Goal: Subscribe to service/newsletter

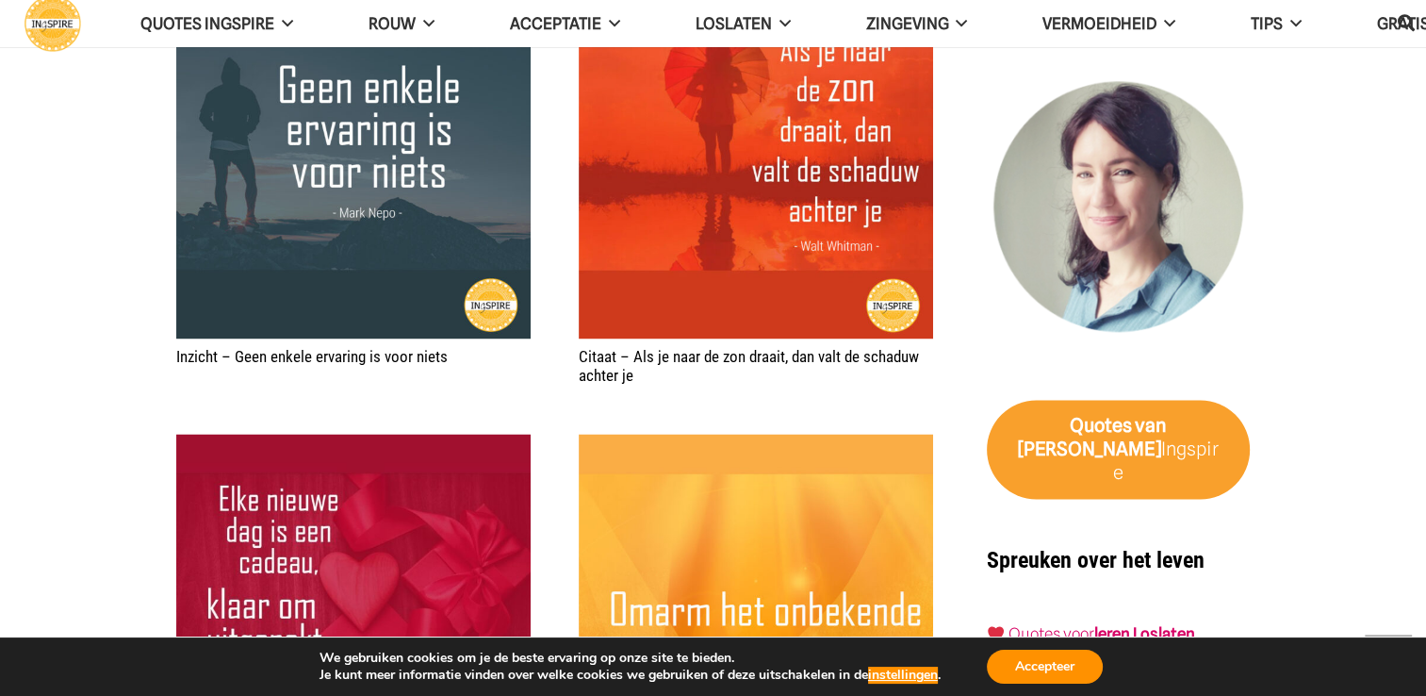
scroll to position [3300, 0]
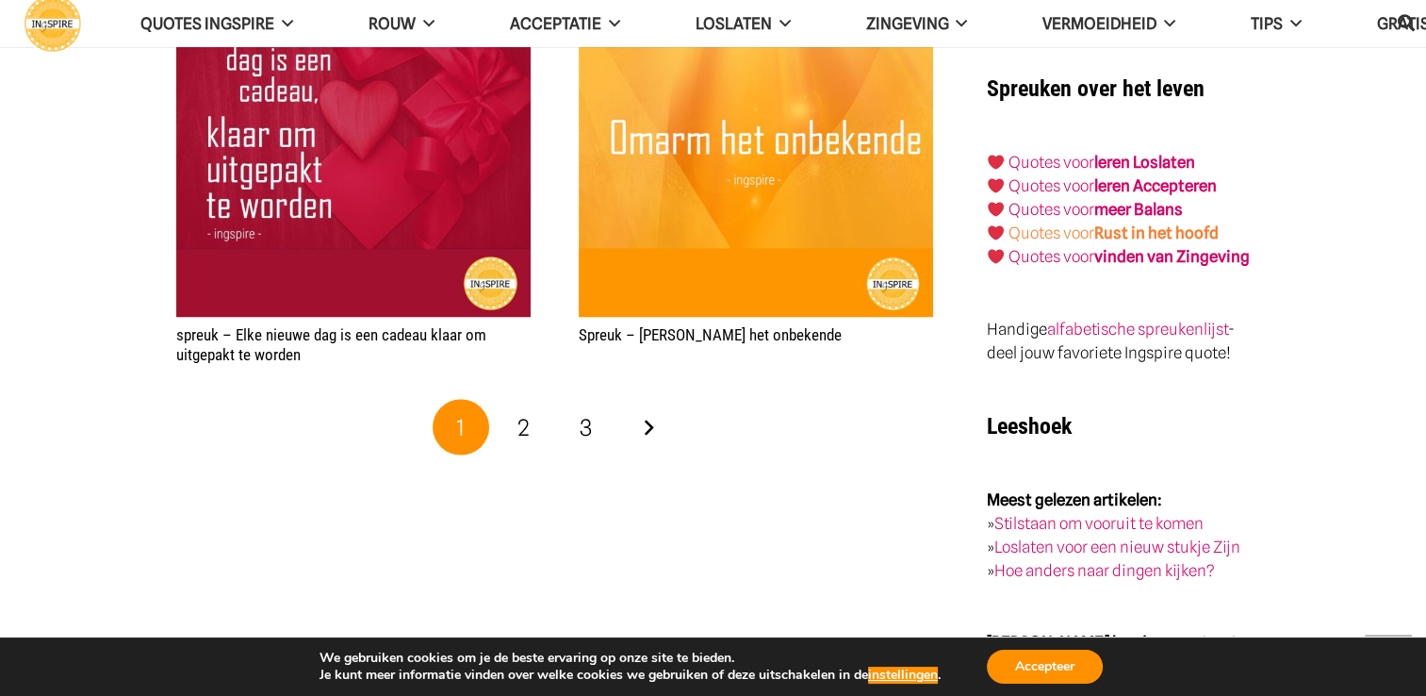
click at [1101, 223] on strong "Rust in het hoofd" at bounding box center [1157, 232] width 124 height 19
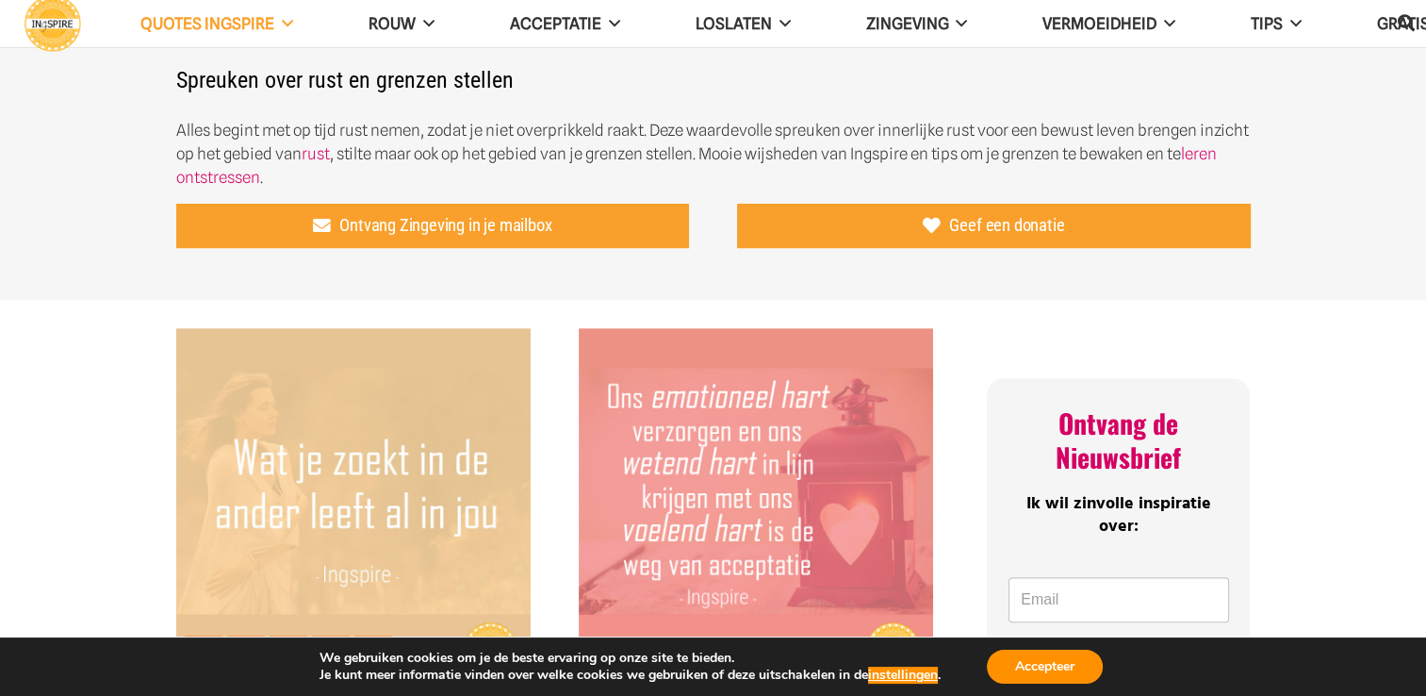
scroll to position [660, 0]
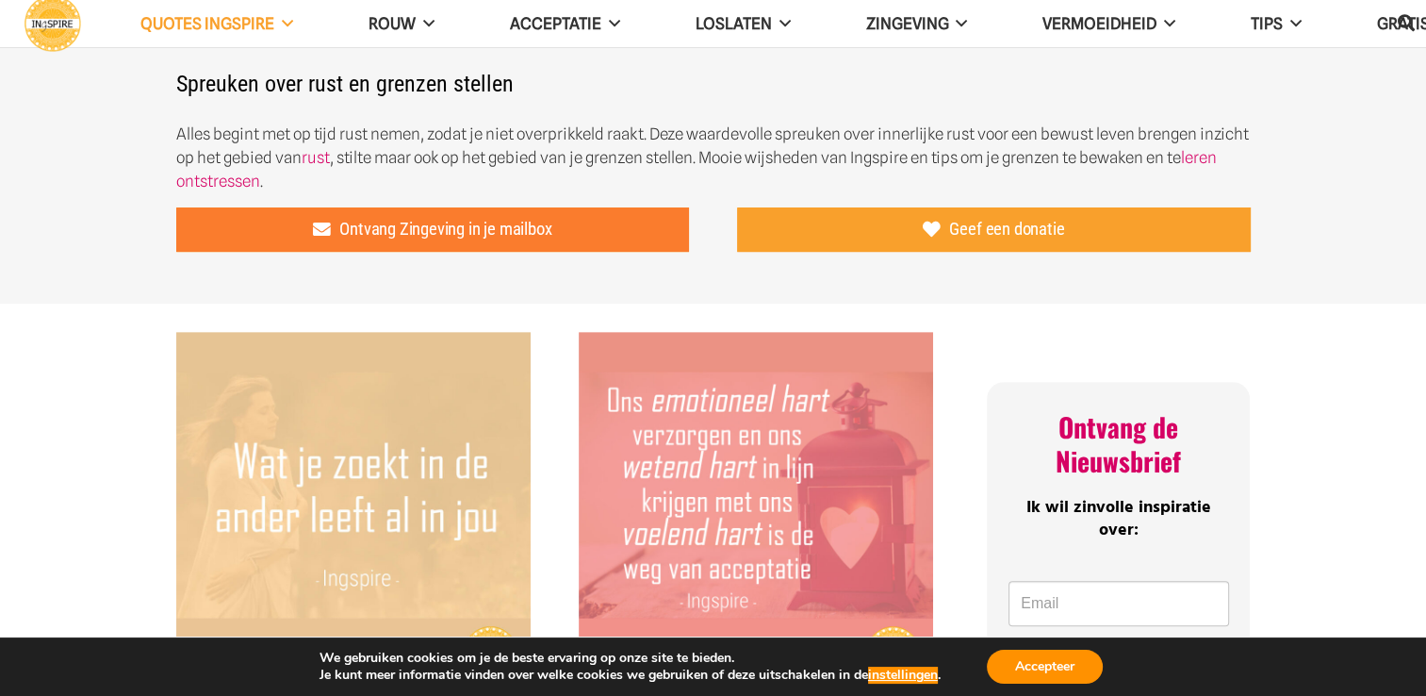
click at [429, 219] on span "Ontvang Zingeving in je mailbox" at bounding box center [445, 229] width 212 height 21
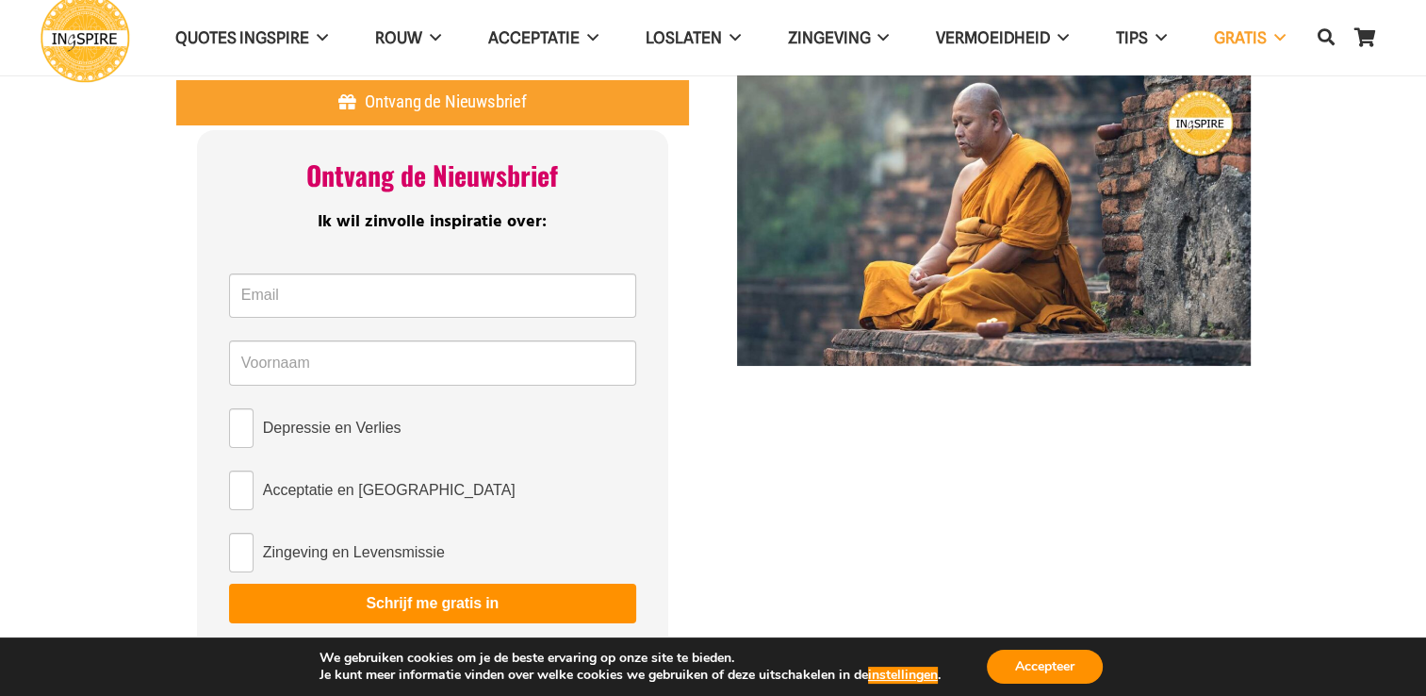
click at [347, 551] on span "Zingeving en Levensmissie" at bounding box center [354, 552] width 182 height 23
click at [254, 551] on input "Zingeving en Levensmissie" at bounding box center [241, 553] width 25 height 40
checkbox input "true"
click at [327, 495] on span "Acceptatie en [GEOGRAPHIC_DATA]" at bounding box center [389, 490] width 253 height 23
click at [254, 495] on input "Acceptatie en [GEOGRAPHIC_DATA]" at bounding box center [241, 490] width 25 height 40
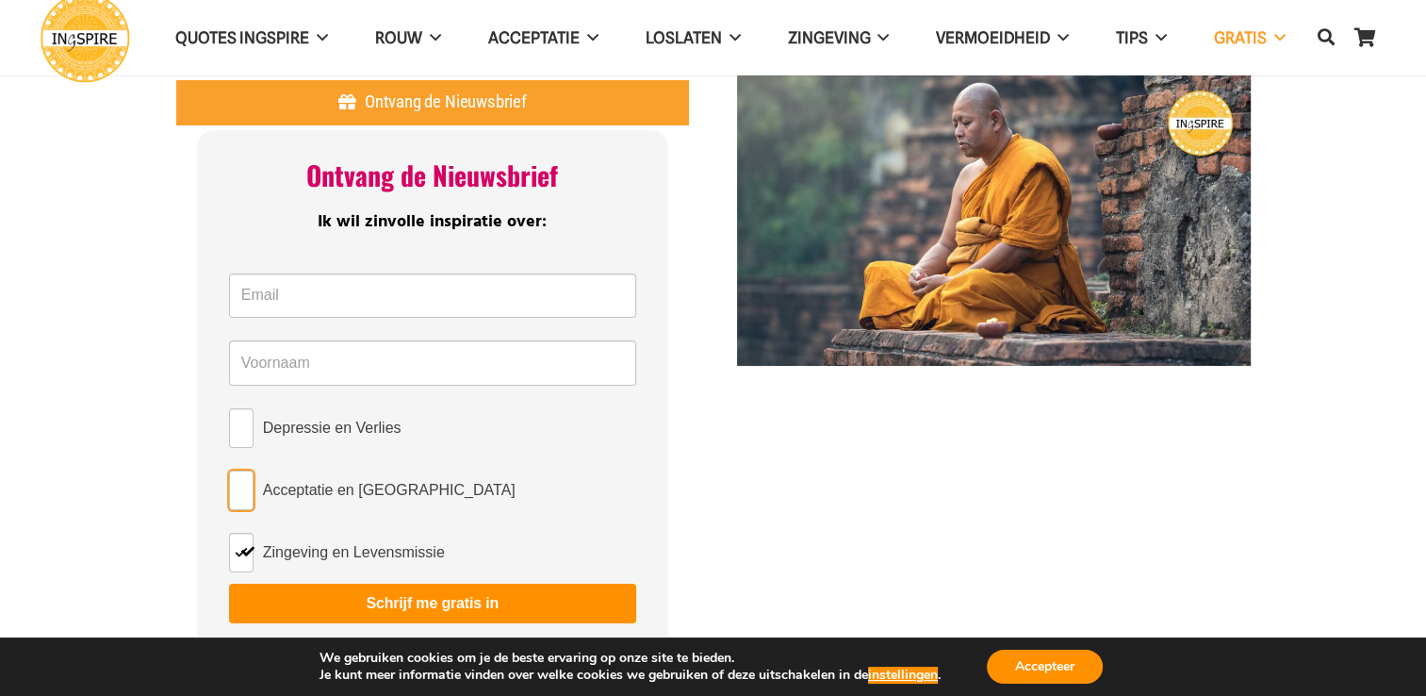
checkbox input "true"
click at [317, 432] on span "Depressie en Verlies" at bounding box center [332, 428] width 139 height 23
click at [254, 432] on input "Depressie en Verlies" at bounding box center [241, 428] width 25 height 40
checkbox input "true"
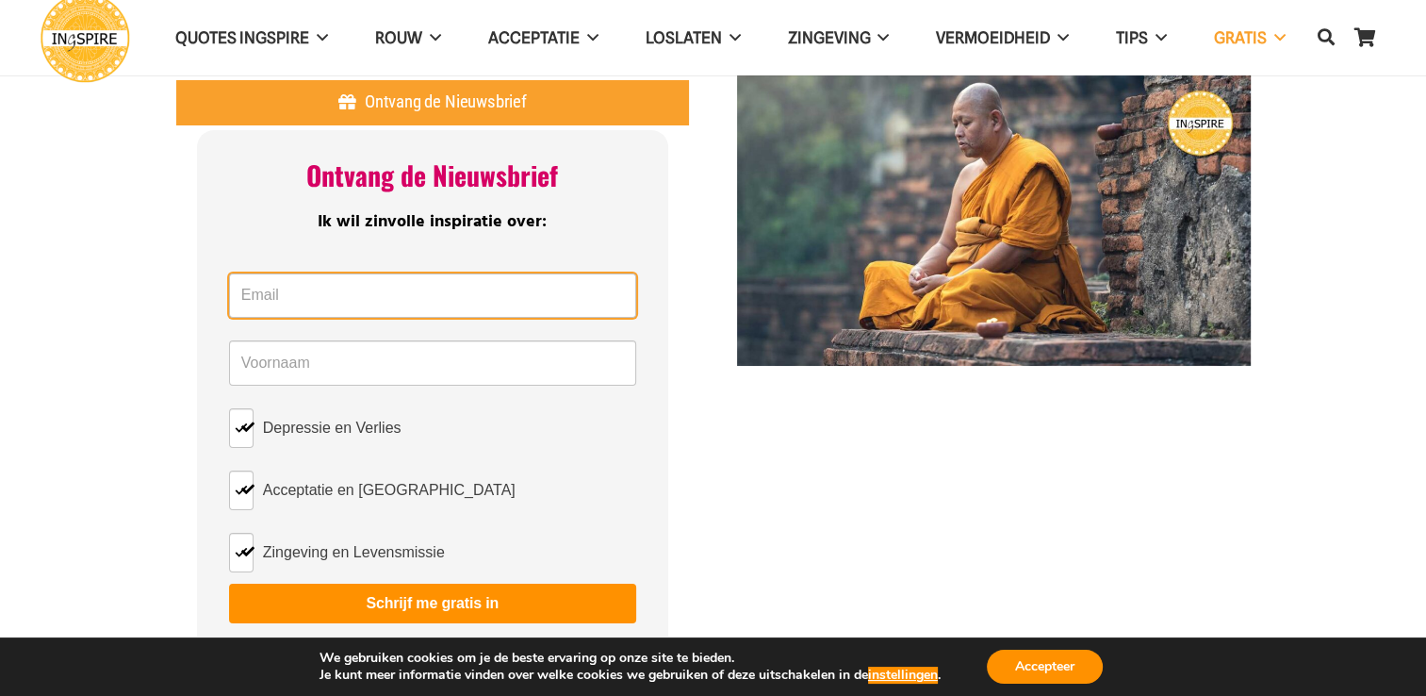
click at [309, 282] on input "Email *" at bounding box center [432, 295] width 407 height 45
type input "hvdsmissen@outlook.com"
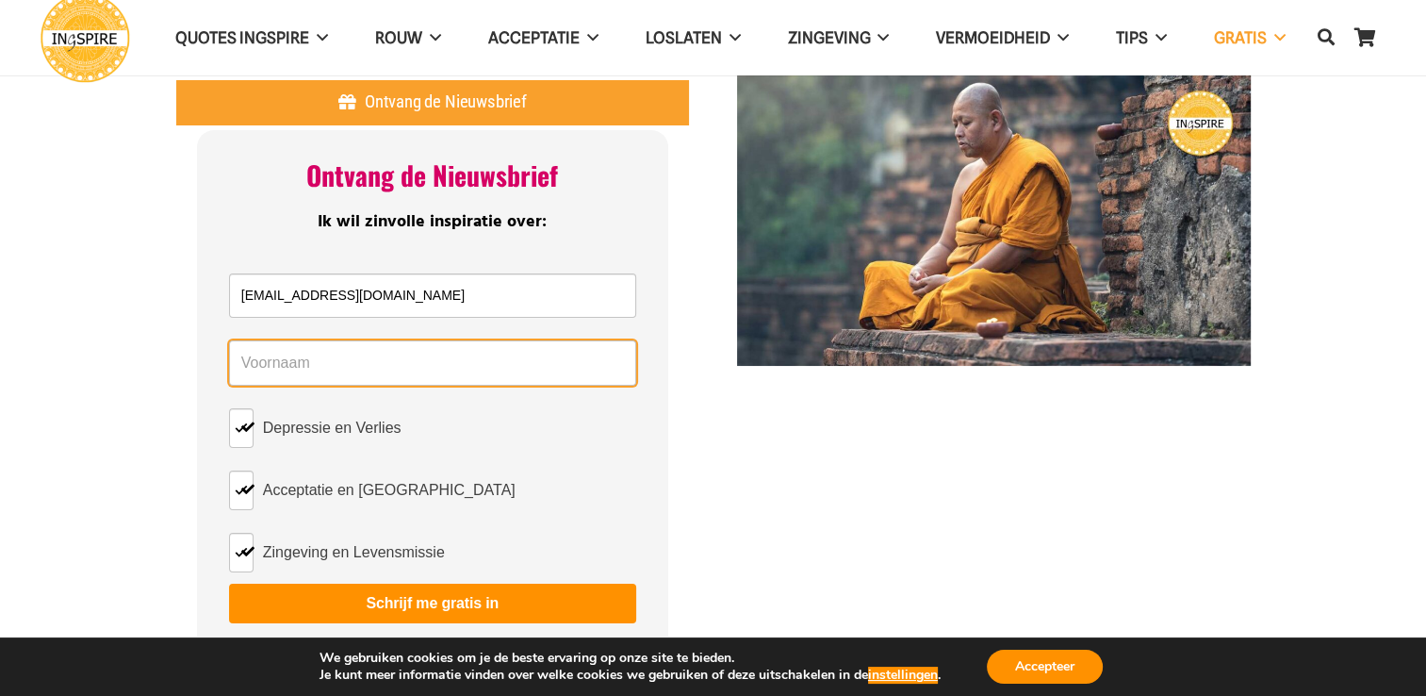
click at [305, 365] on input "Name *" at bounding box center [432, 362] width 407 height 45
type input "Heidi"
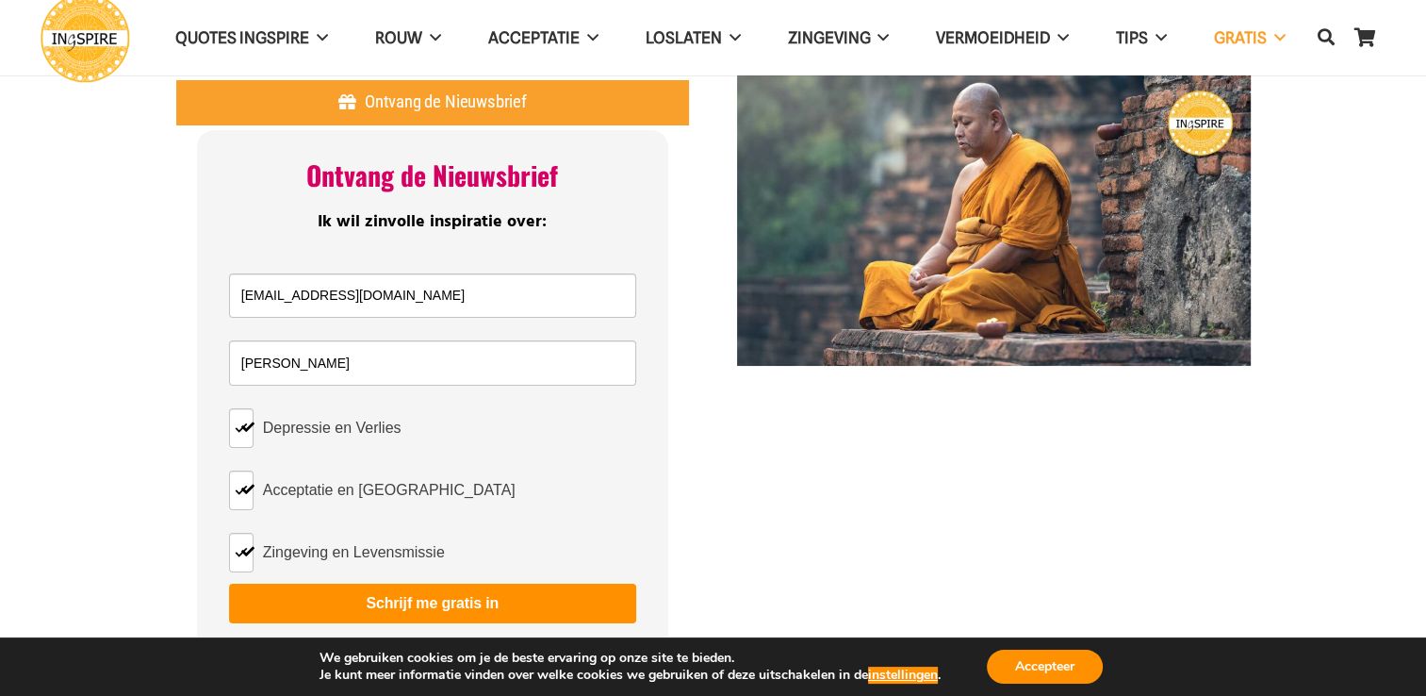
click at [578, 500] on label "Acceptatie en [GEOGRAPHIC_DATA]" at bounding box center [432, 490] width 407 height 40
click at [254, 500] on input "Acceptatie en [GEOGRAPHIC_DATA]" at bounding box center [241, 490] width 25 height 40
checkbox input "false"
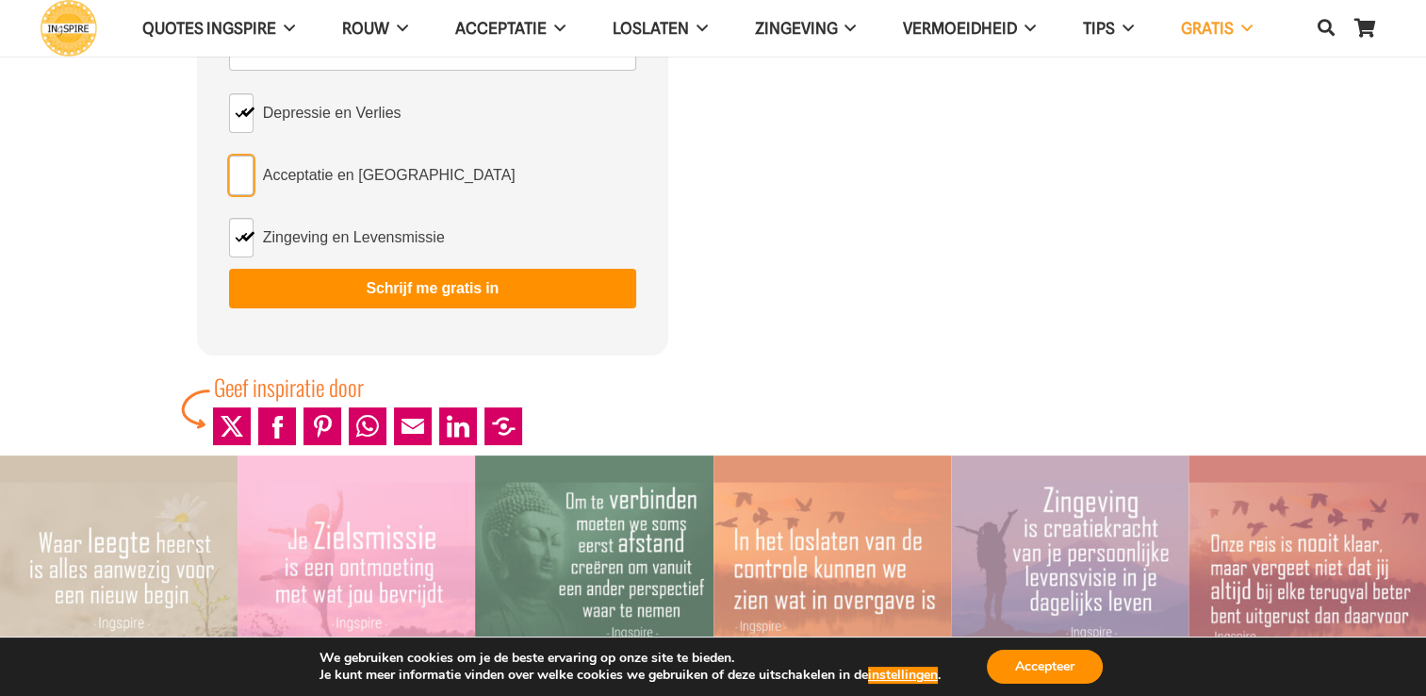
scroll to position [283, 0]
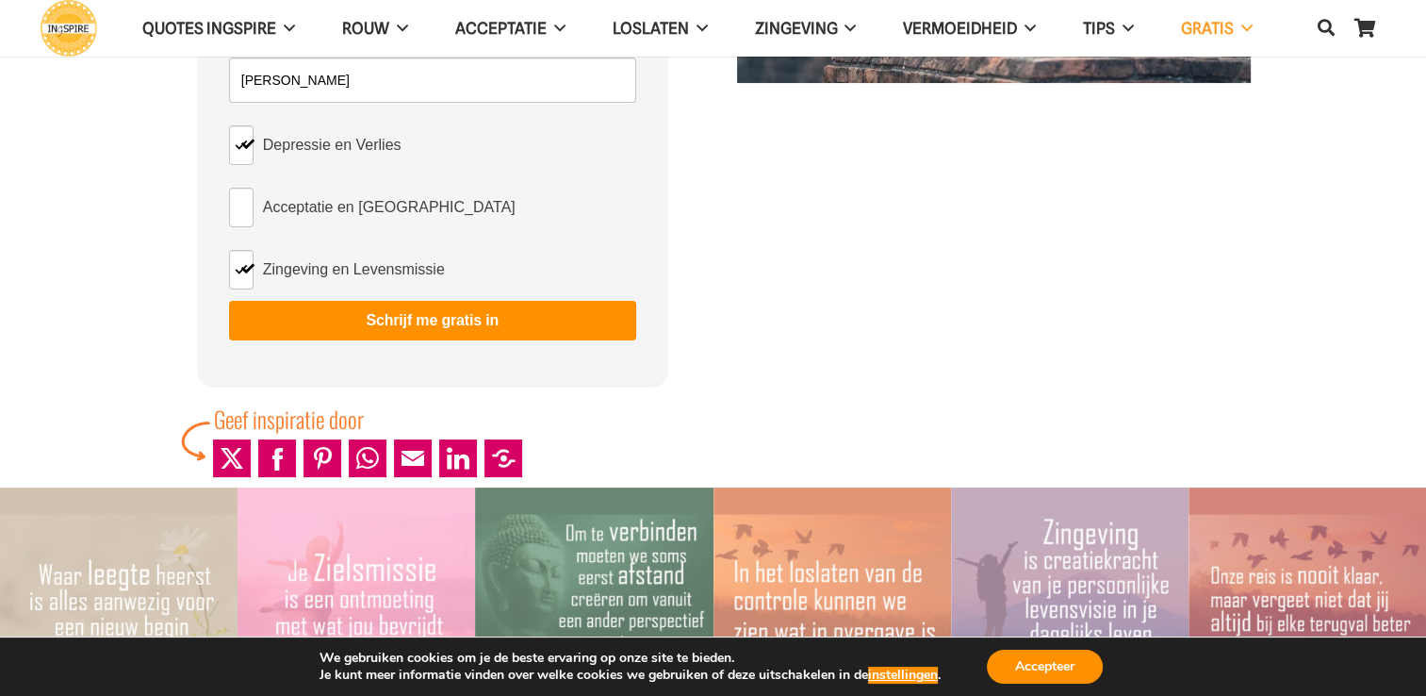
click at [447, 317] on button "Schrijf me gratis in" at bounding box center [432, 321] width 407 height 40
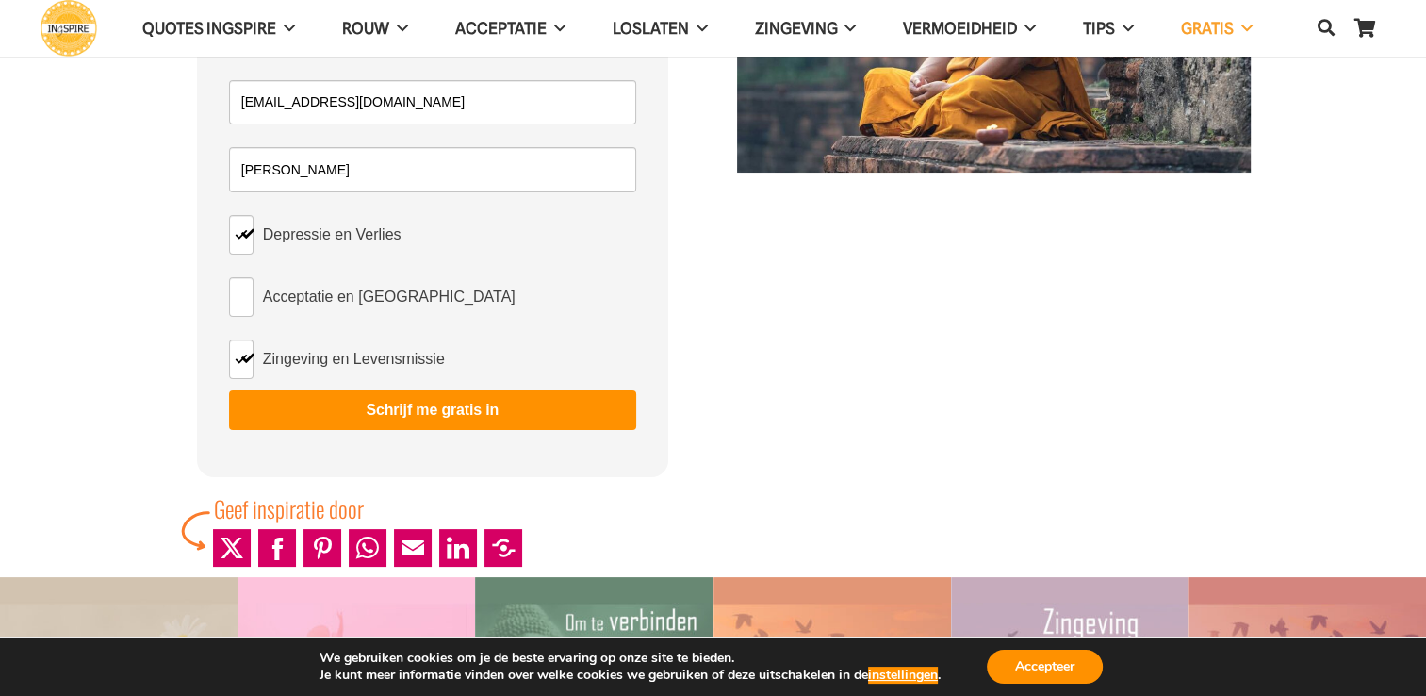
scroll to position [94, 0]
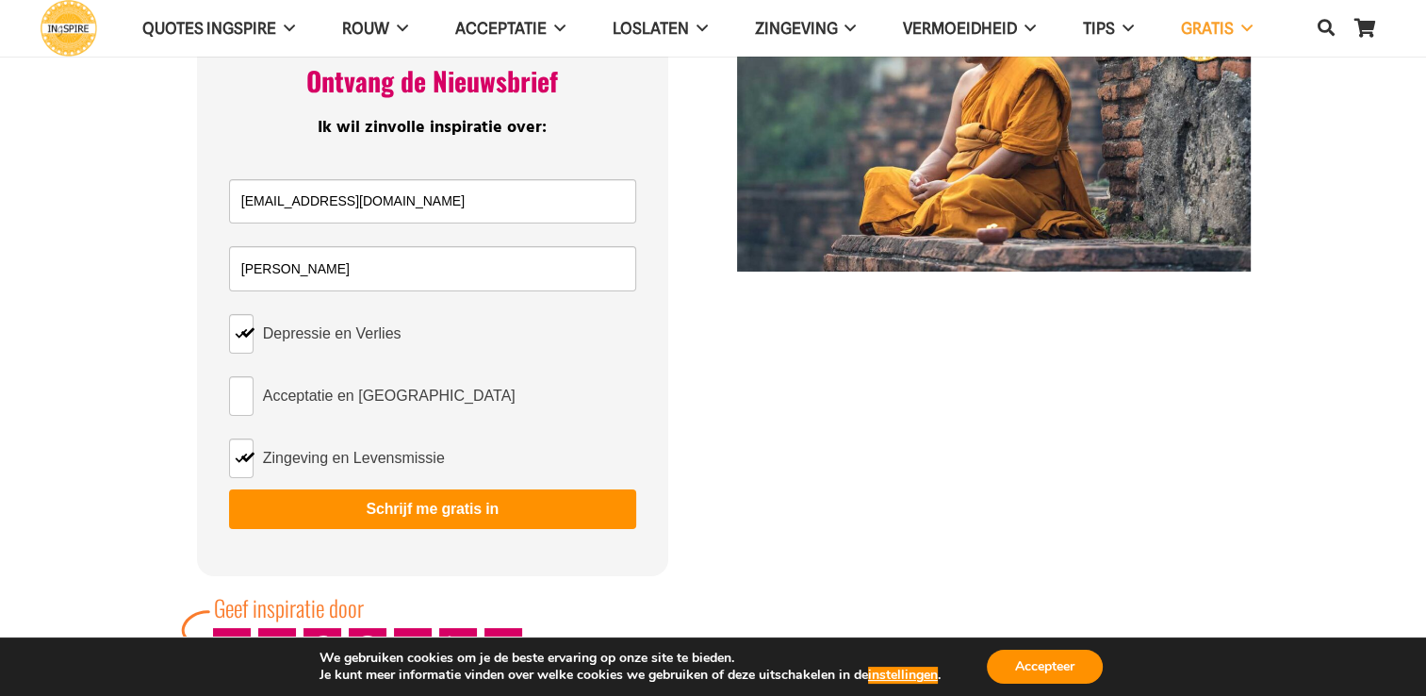
click at [454, 511] on button "Schrijf me gratis in" at bounding box center [432, 509] width 407 height 40
click at [1027, 662] on button "Accepteer" at bounding box center [1045, 667] width 116 height 34
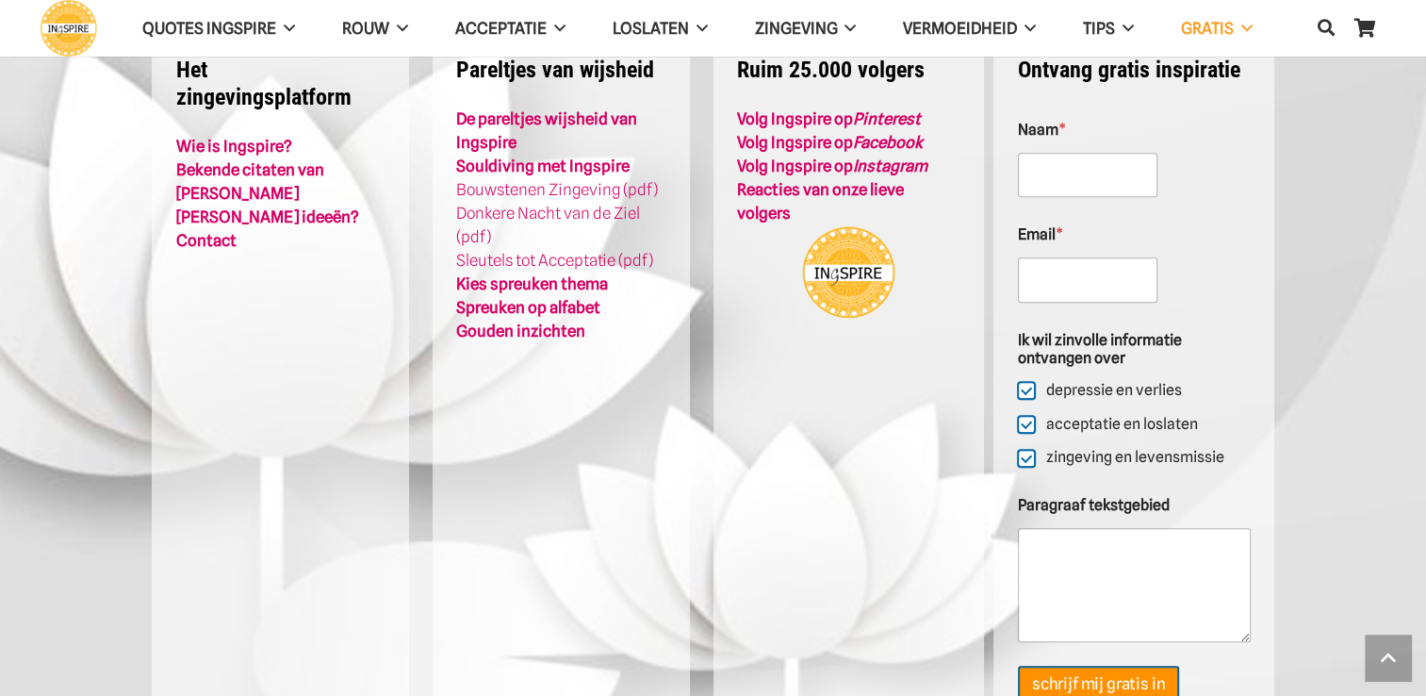
scroll to position [1131, 0]
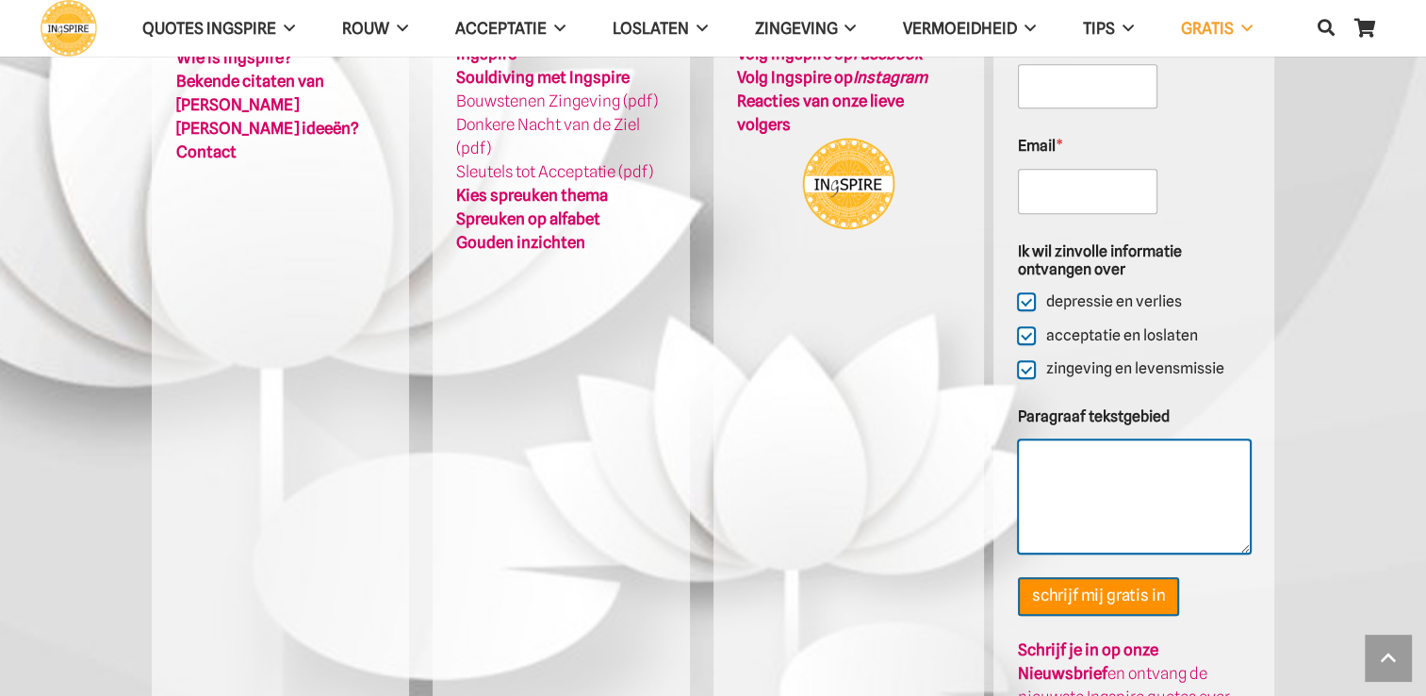
click at [1082, 495] on textarea "Paragraaf tekstgebied" at bounding box center [1134, 495] width 233 height 113
click at [1244, 547] on textarea "Paragraaf tekstgebied" at bounding box center [1134, 495] width 233 height 113
click at [1143, 515] on textarea "Paragraaf tekstgebied" at bounding box center [1134, 495] width 233 height 113
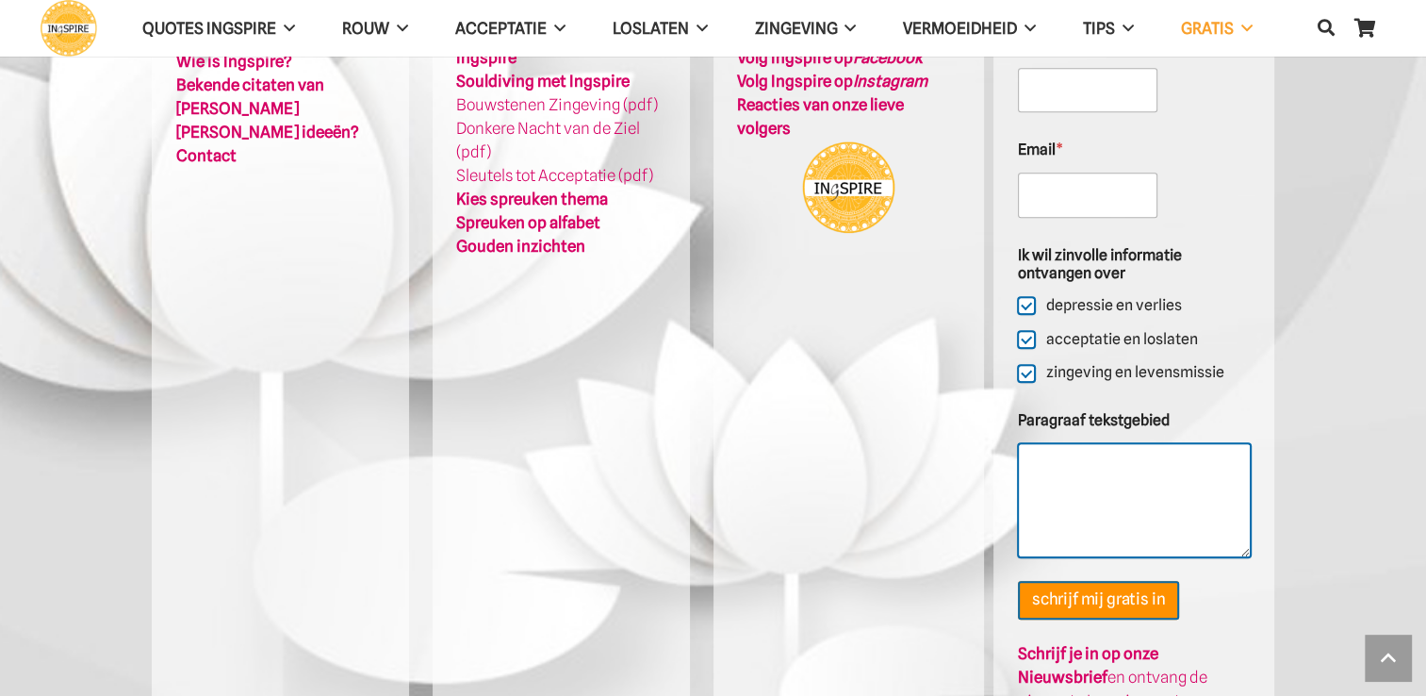
scroll to position [880, 0]
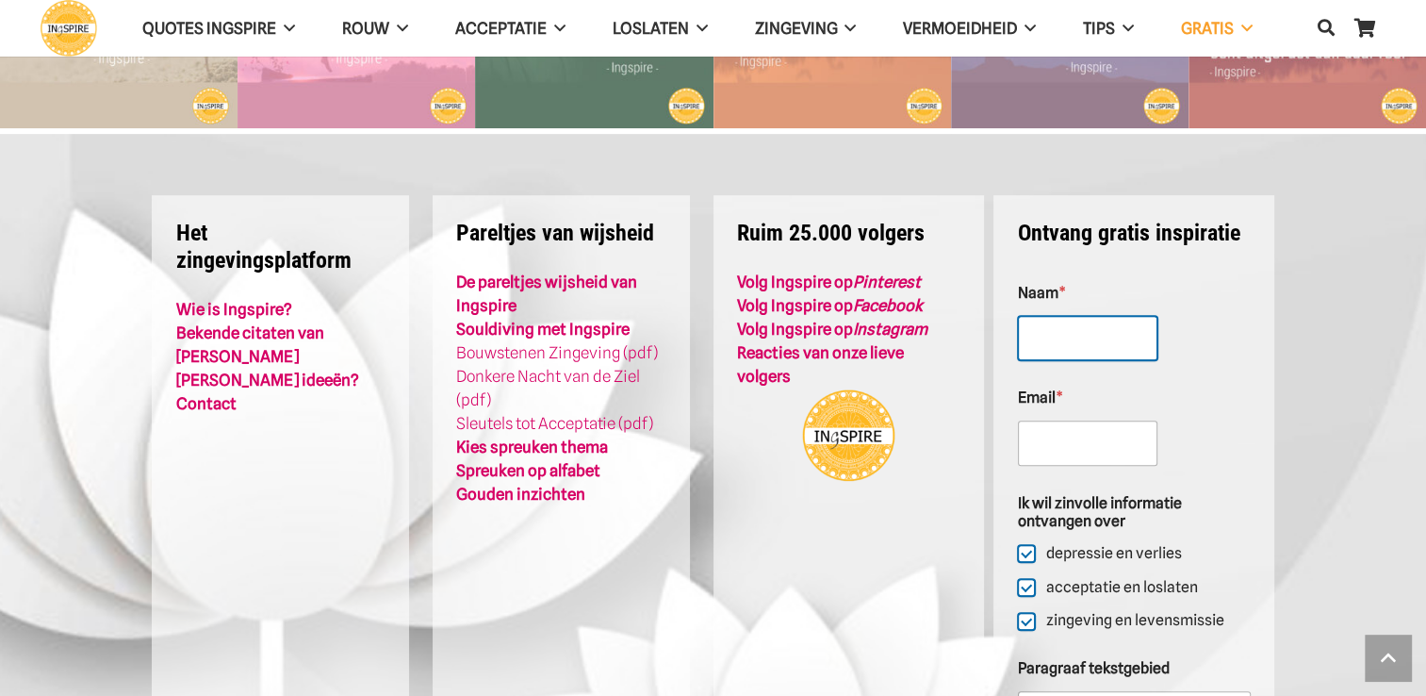
click at [1057, 329] on input "Naam *" at bounding box center [1088, 338] width 140 height 45
type input "Heidi"
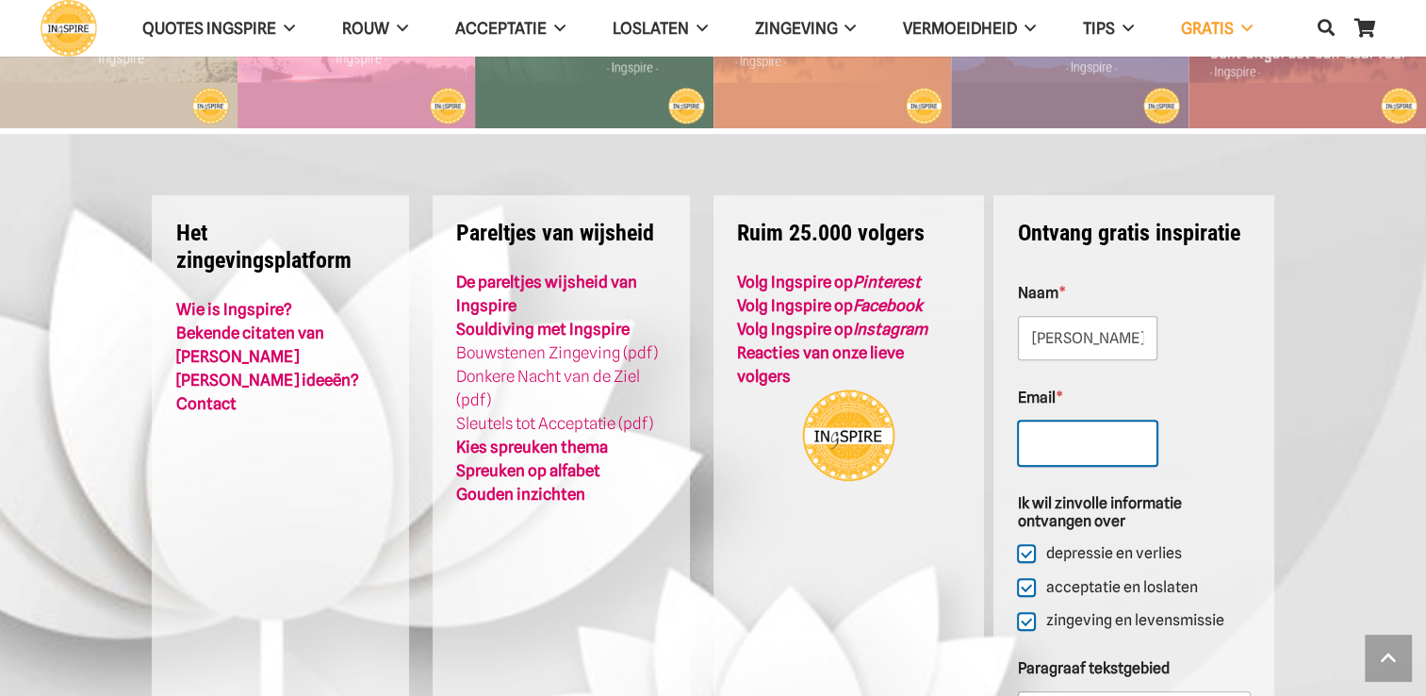
click at [1048, 433] on input "Email *" at bounding box center [1088, 442] width 140 height 45
click at [1041, 447] on input "Email *" at bounding box center [1088, 442] width 140 height 45
type input "hvdsmissen@outlook.com"
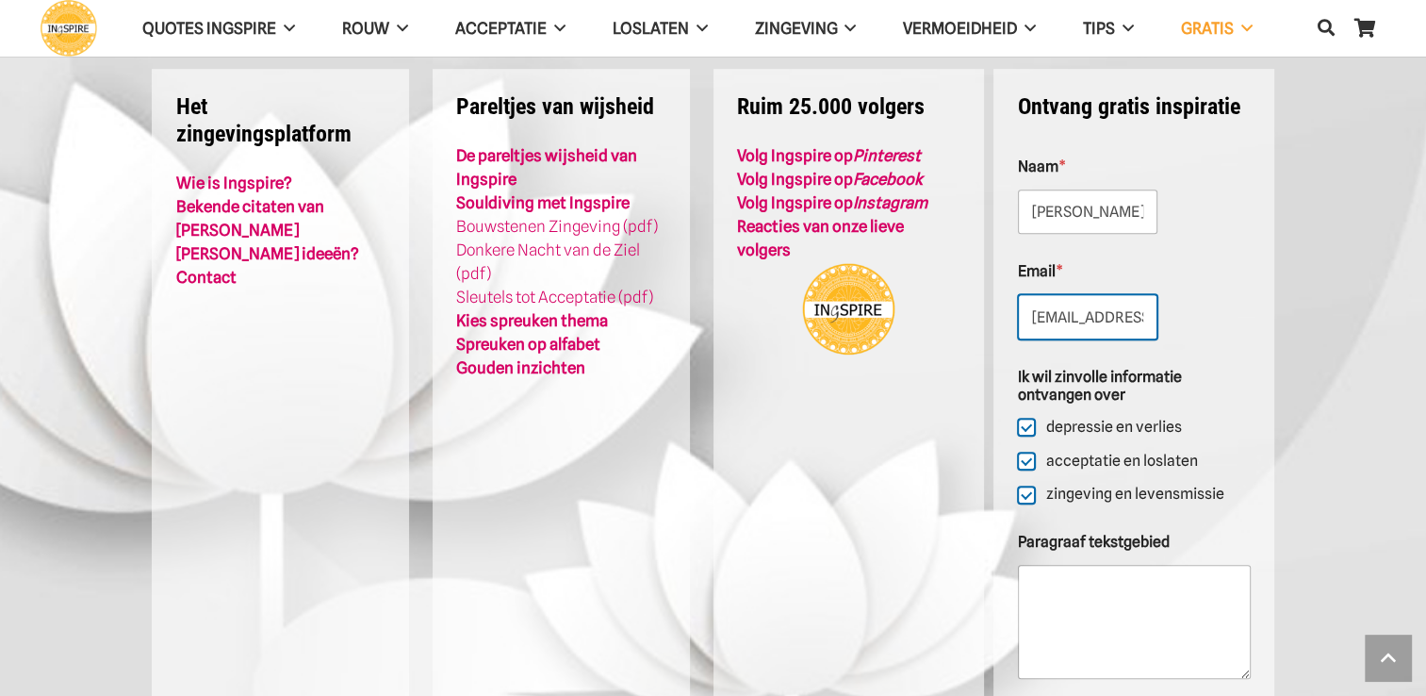
scroll to position [1162, 0]
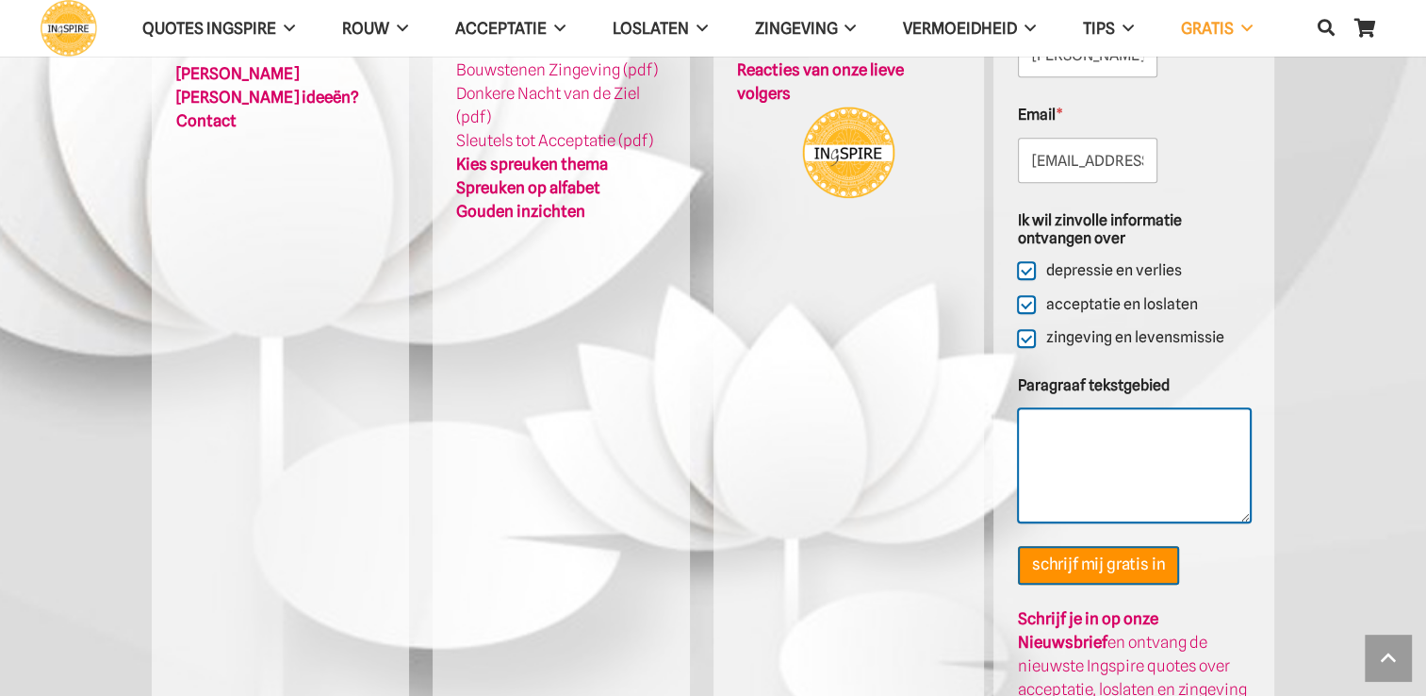
click at [1103, 440] on textarea "Paragraaf tekstgebied" at bounding box center [1134, 464] width 233 height 113
type textarea "bedankt alvast"
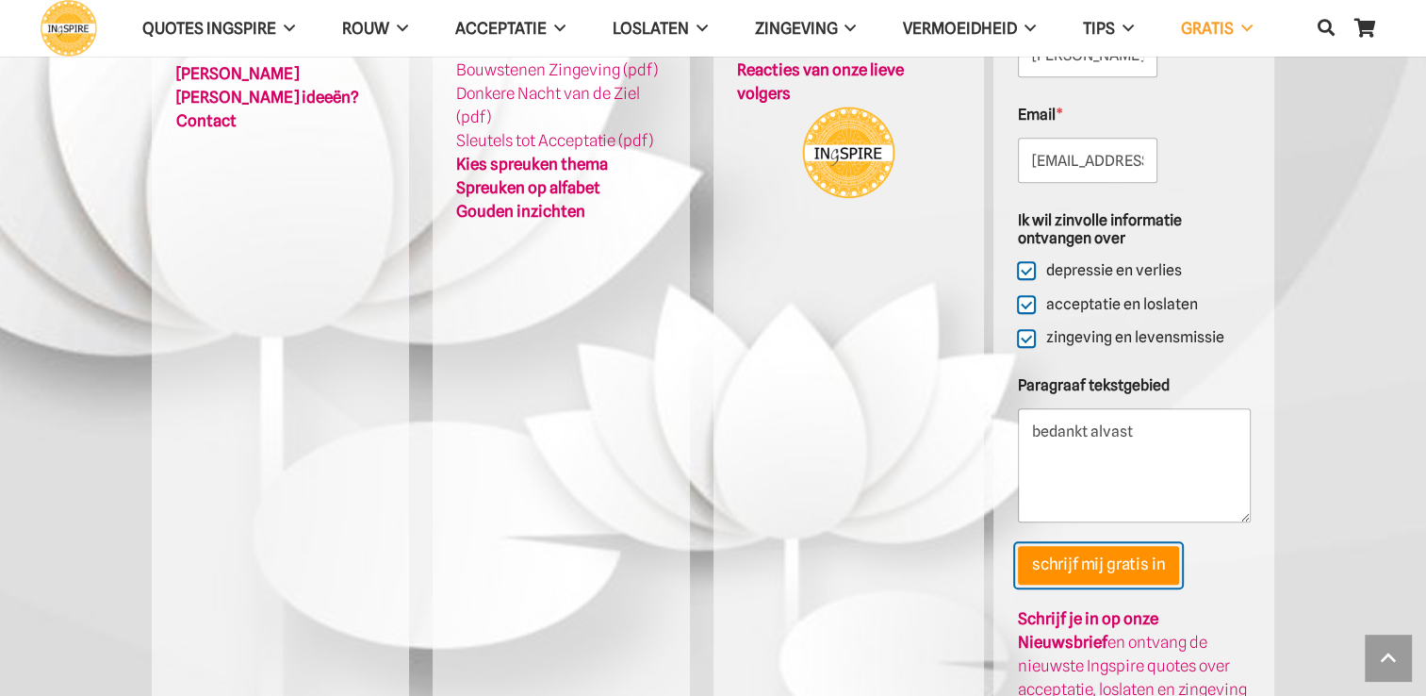
click at [1121, 567] on button "schrijf mij gratis in" at bounding box center [1098, 565] width 161 height 39
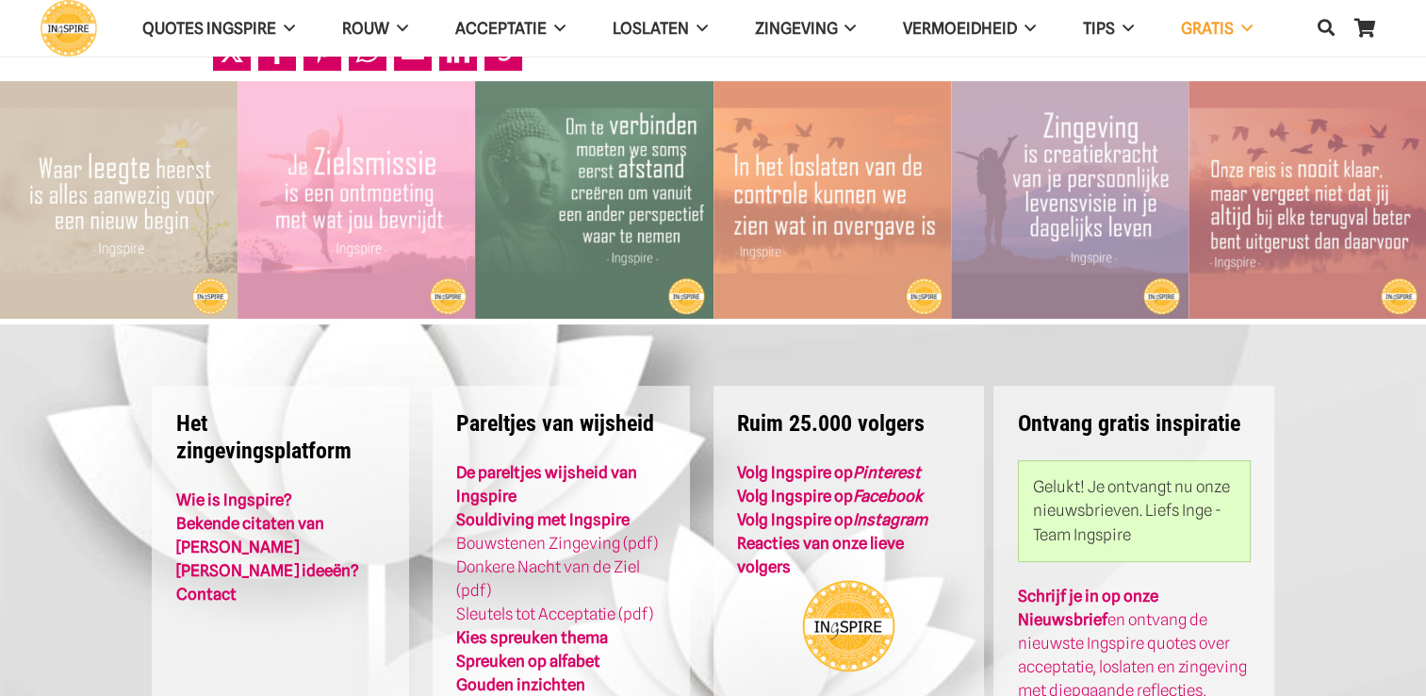
scroll to position [856, 0]
